Goal: Task Accomplishment & Management: Complete application form

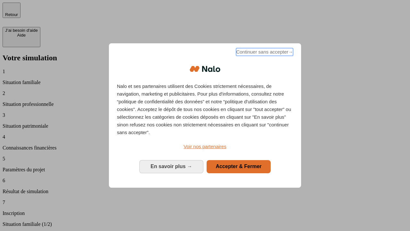
click at [264, 53] on span "Continuer sans accepter →" at bounding box center [264, 52] width 57 height 8
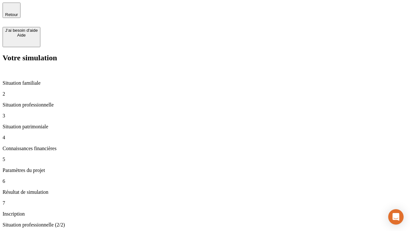
type input "70 000"
type input "1 000"
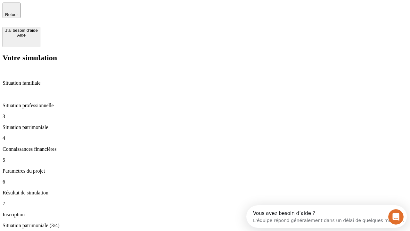
type input "800"
type input "6"
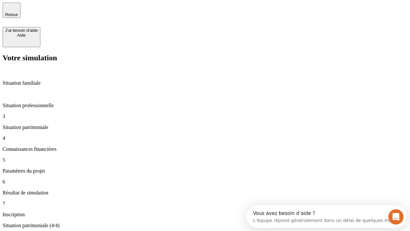
type input "400"
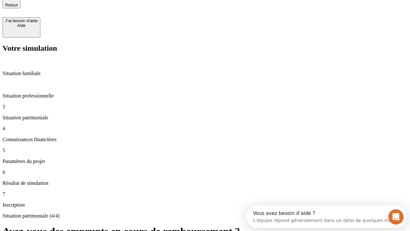
type input "3"
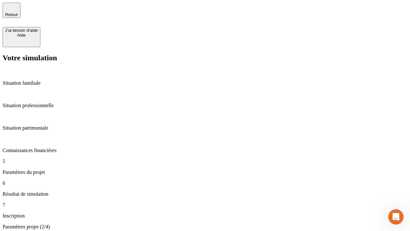
type input "35"
type input "500"
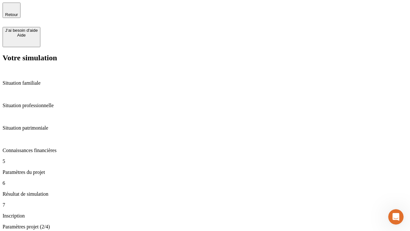
type input "640"
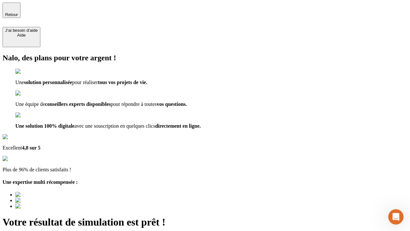
type input "[EMAIL_ADDRESS][DOMAIN_NAME]"
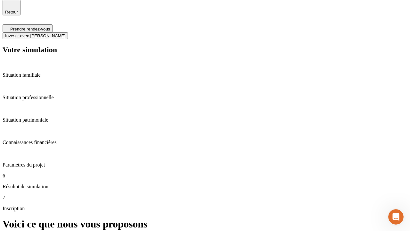
click at [65, 33] on span "Investir avec [PERSON_NAME]" at bounding box center [35, 35] width 60 height 5
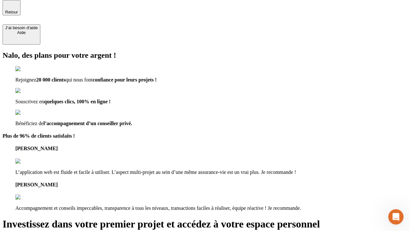
scroll to position [2, 0]
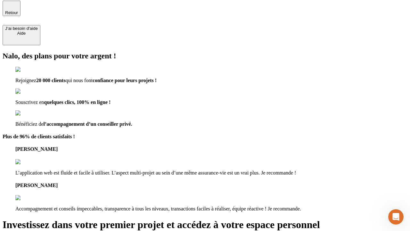
type input "[EMAIL_ADDRESS][DOMAIN_NAME]"
